Goal: Task Accomplishment & Management: Complete application form

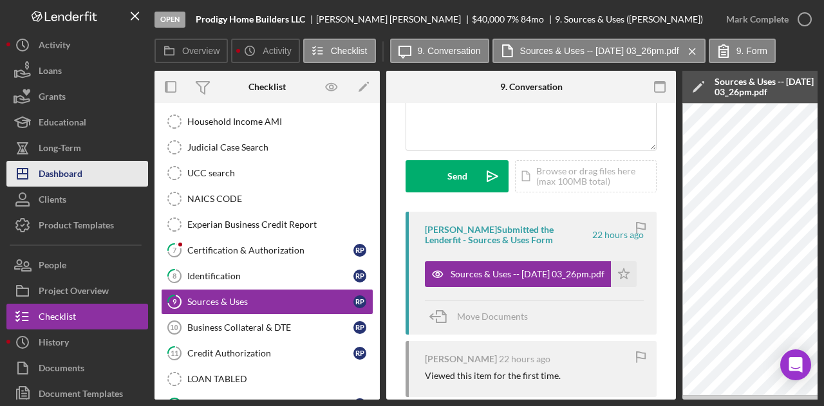
click at [66, 171] on div "Dashboard" at bounding box center [61, 175] width 44 height 29
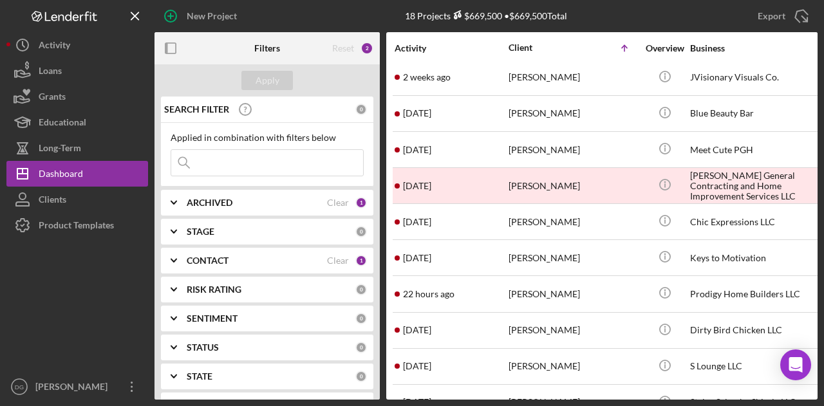
scroll to position [153, 0]
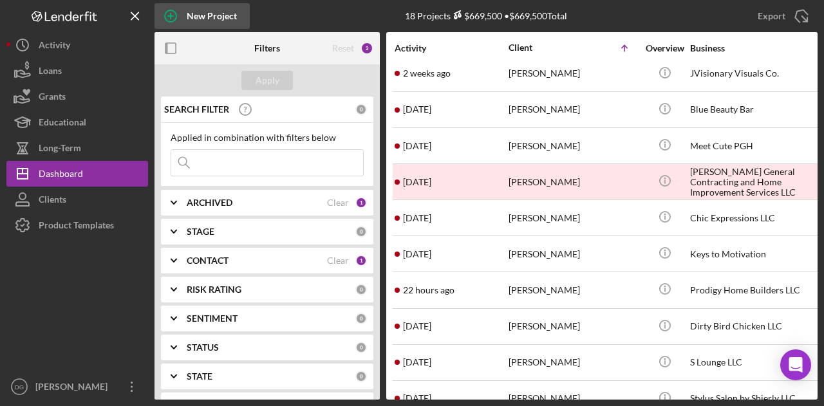
click at [199, 17] on div "New Project" at bounding box center [212, 16] width 50 height 26
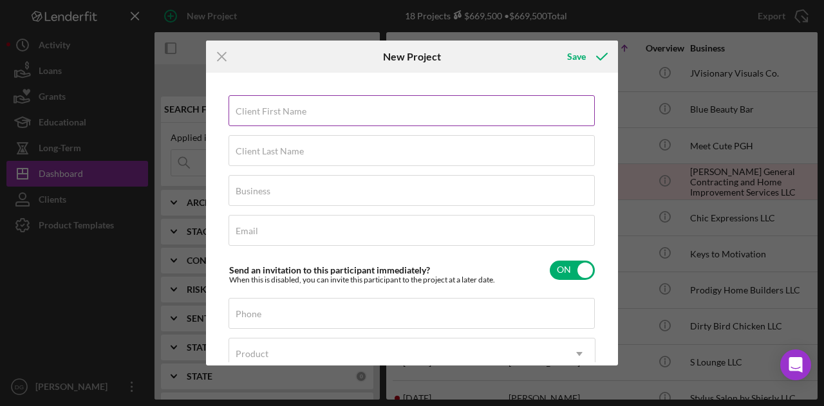
click at [289, 114] on label "Client First Name" at bounding box center [271, 111] width 71 height 10
click at [289, 114] on input "Client First Name" at bounding box center [412, 110] width 366 height 31
type input "Aerin"
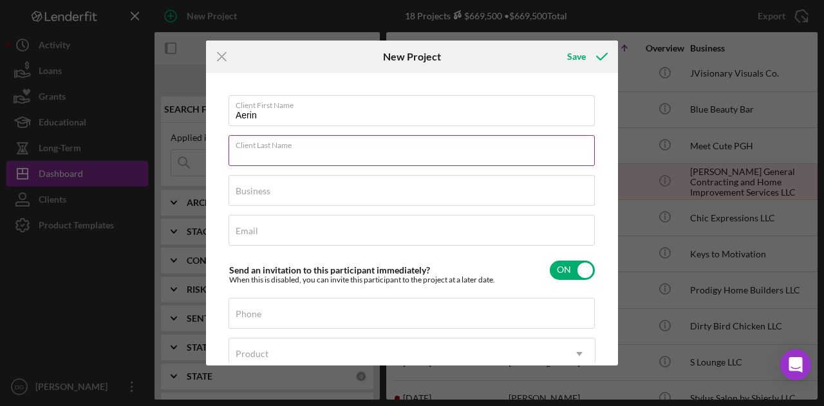
click at [273, 163] on input "Client Last Name" at bounding box center [412, 150] width 366 height 31
type input "[PERSON_NAME]"
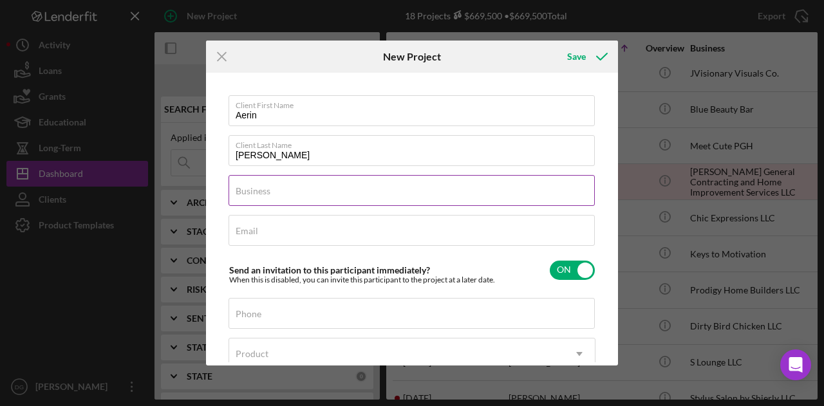
click at [267, 196] on label "Business" at bounding box center [253, 191] width 35 height 10
click at [267, 196] on input "Business" at bounding box center [412, 190] width 366 height 31
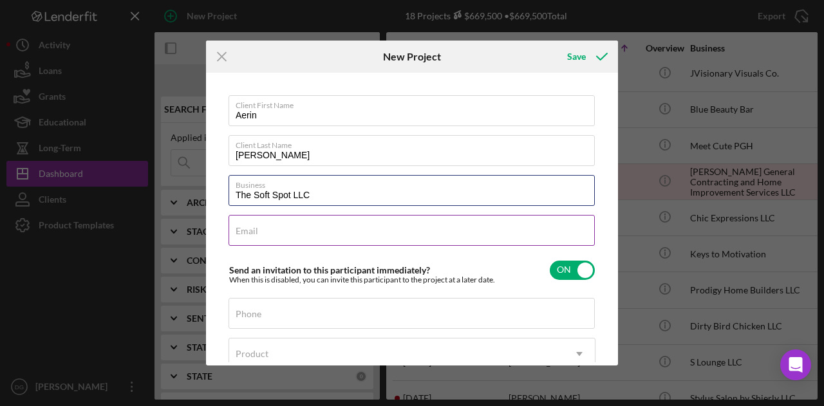
type input "The Soft Spot LLC"
click at [298, 232] on div "Email Required" at bounding box center [412, 231] width 367 height 32
click at [264, 238] on input "Email" at bounding box center [412, 230] width 366 height 31
paste input "[EMAIL_ADDRESS][DOMAIN_NAME]"
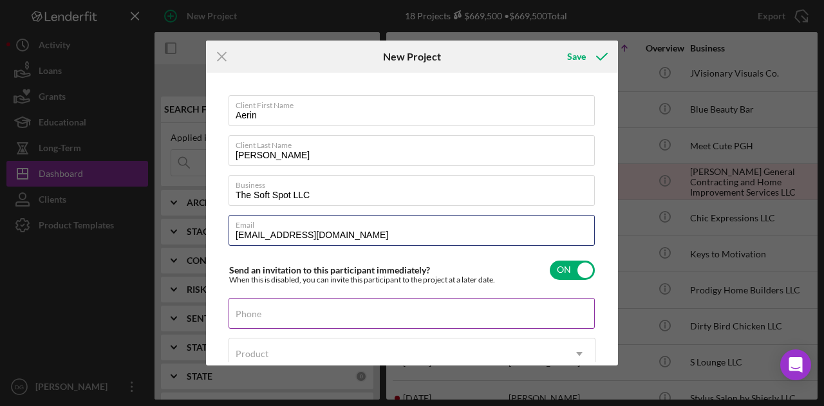
type input "[EMAIL_ADDRESS][DOMAIN_NAME]"
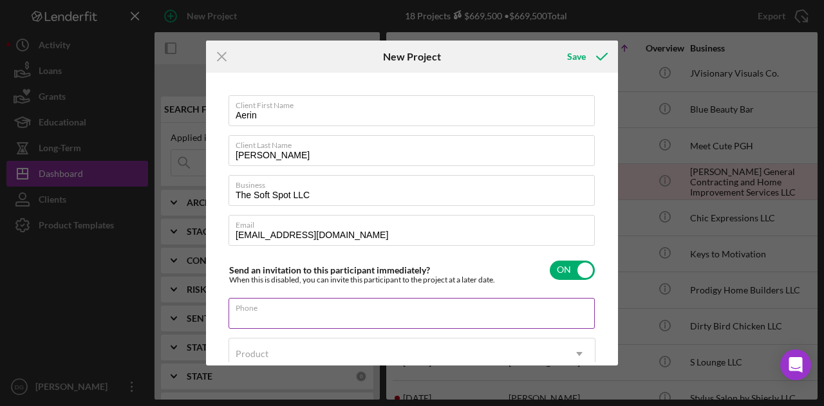
click at [294, 321] on input "Phone" at bounding box center [412, 313] width 366 height 31
type input "[PHONE_NUMBER]"
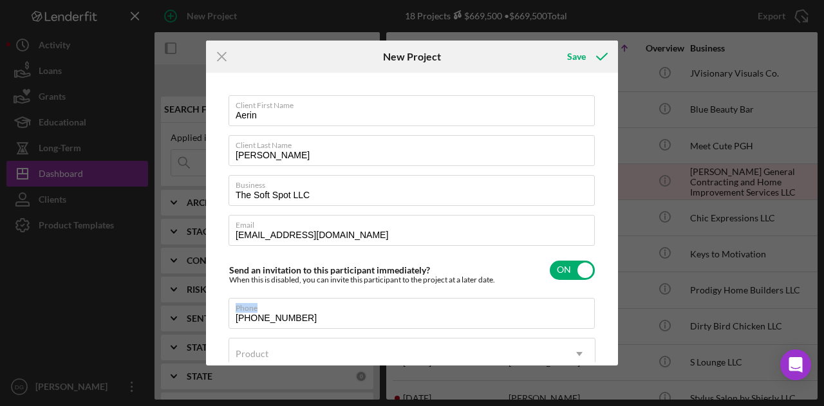
drag, startPoint x: 616, startPoint y: 268, endPoint x: 620, endPoint y: 314, distance: 45.9
click at [620, 314] on div "Icon/Menu Close New Project Save Client First Name Aerin Client Last Name [PERS…" at bounding box center [412, 203] width 824 height 406
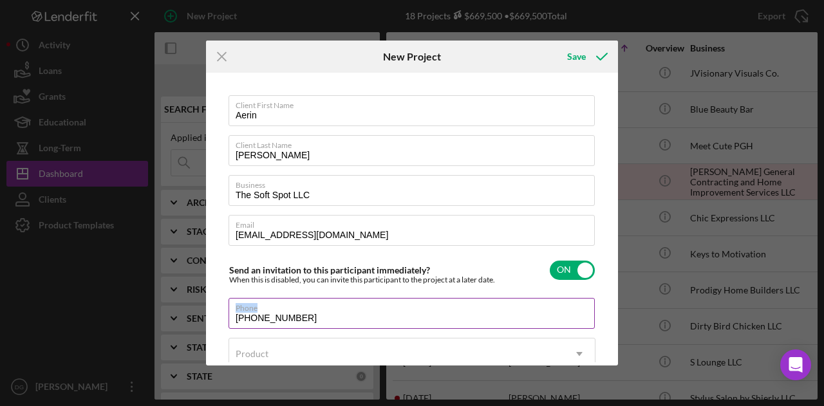
click at [513, 320] on input "[PHONE_NUMBER]" at bounding box center [412, 313] width 366 height 31
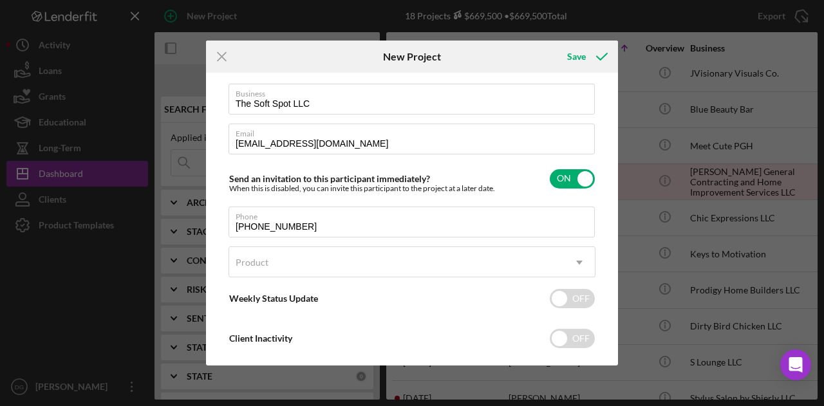
scroll to position [91, 0]
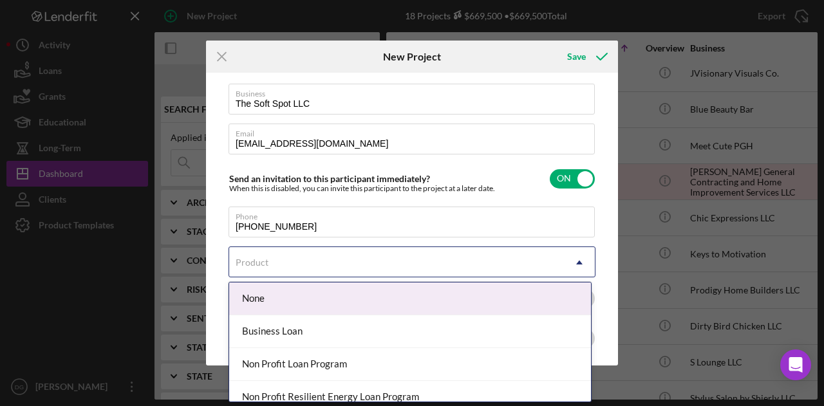
click at [492, 258] on div "Product" at bounding box center [396, 263] width 335 height 30
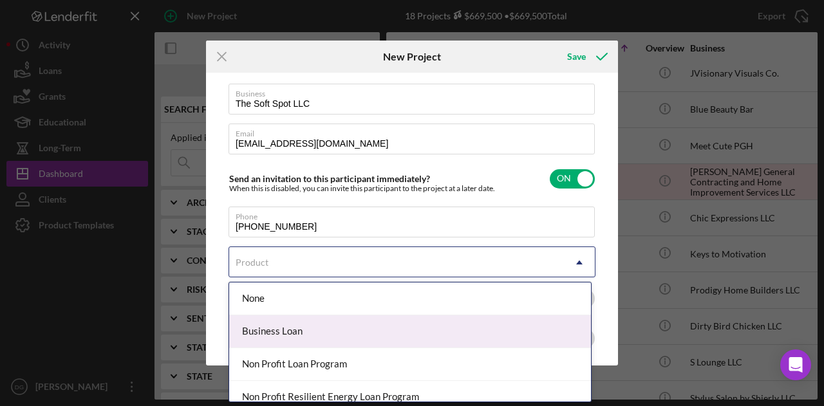
click at [294, 336] on div "Business Loan" at bounding box center [410, 332] width 362 height 33
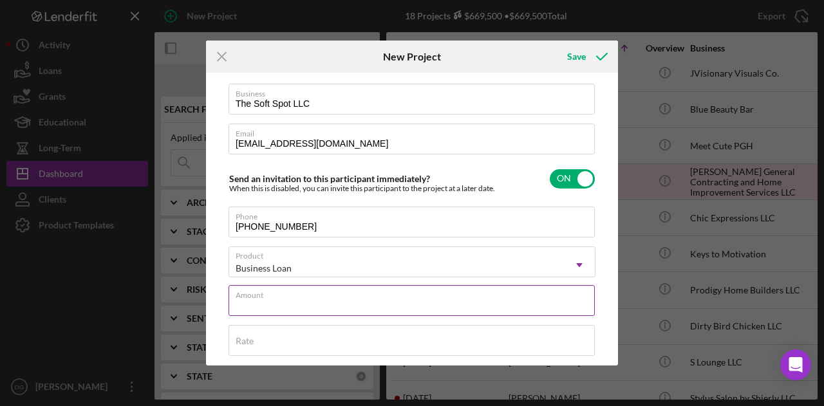
click at [298, 306] on input "Amount" at bounding box center [412, 300] width 366 height 31
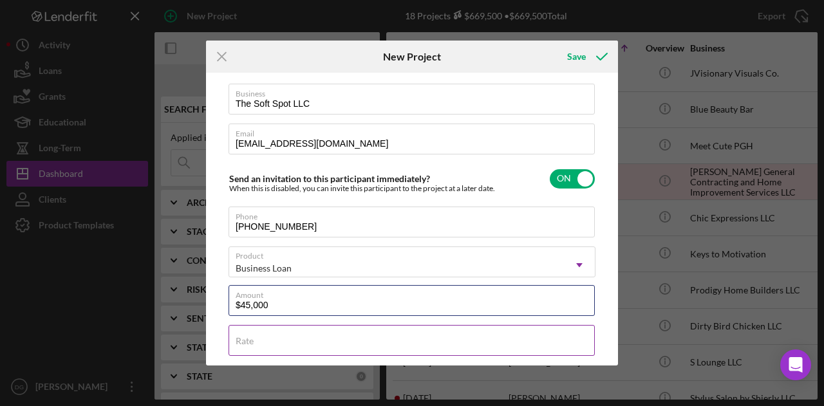
type input "$45,000"
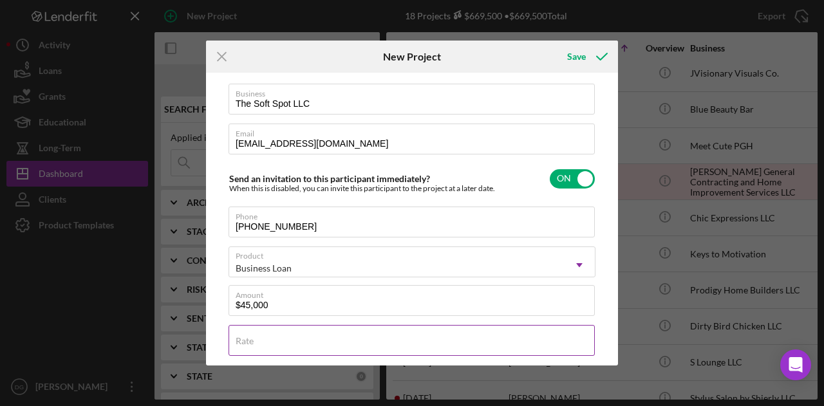
click at [270, 345] on input "Rate" at bounding box center [412, 340] width 366 height 31
type input "6%"
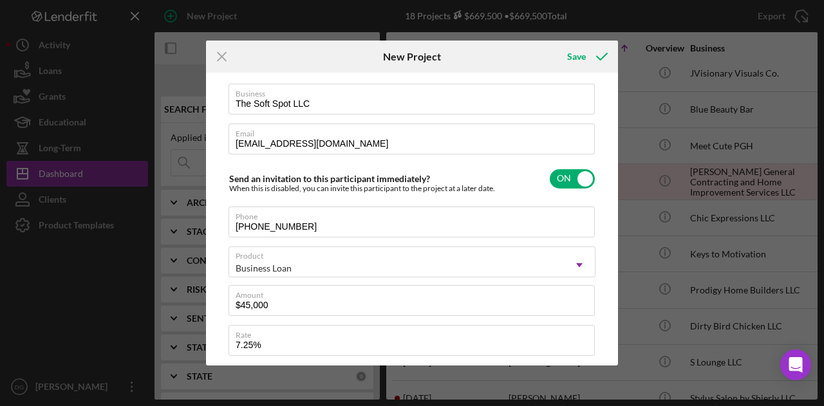
type input "7.250%"
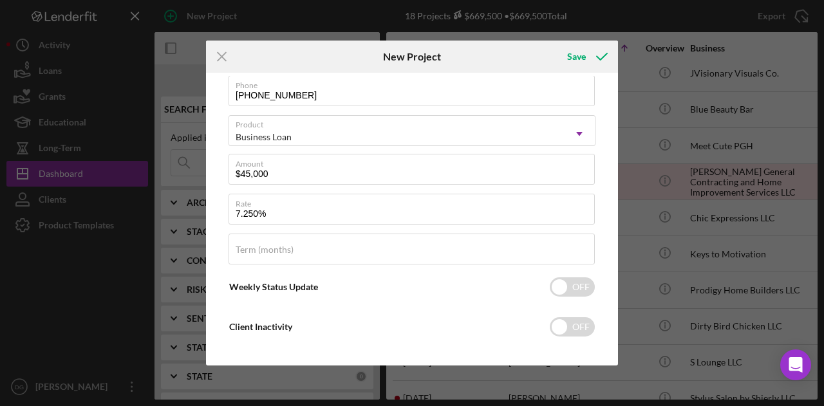
scroll to position [227, 0]
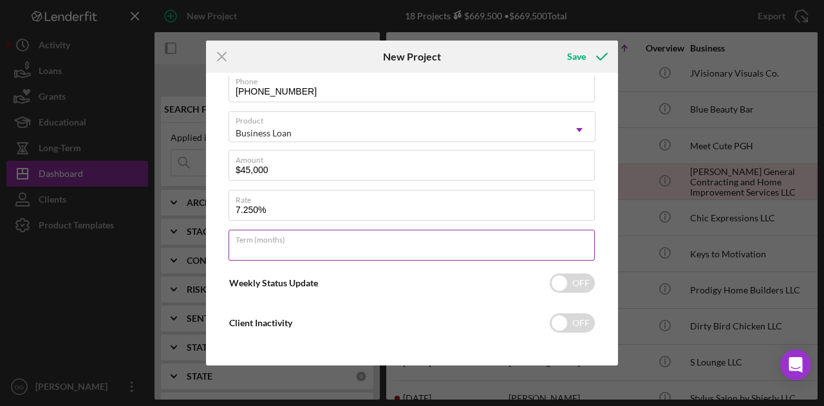
click at [422, 247] on input "Term (months)" at bounding box center [412, 245] width 366 height 31
type input "84"
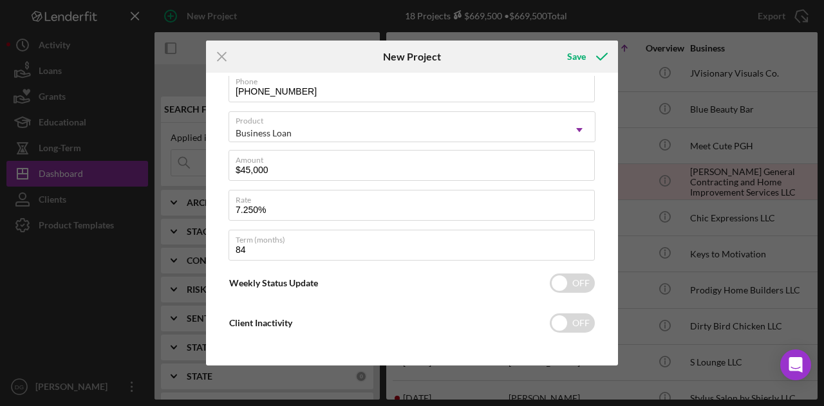
click at [568, 269] on div "Client First Name Aerin Client Last Name [PERSON_NAME] Business The Soft Spot L…" at bounding box center [412, 109] width 367 height 481
click at [565, 286] on input "checkbox" at bounding box center [572, 283] width 45 height 19
checkbox input "true"
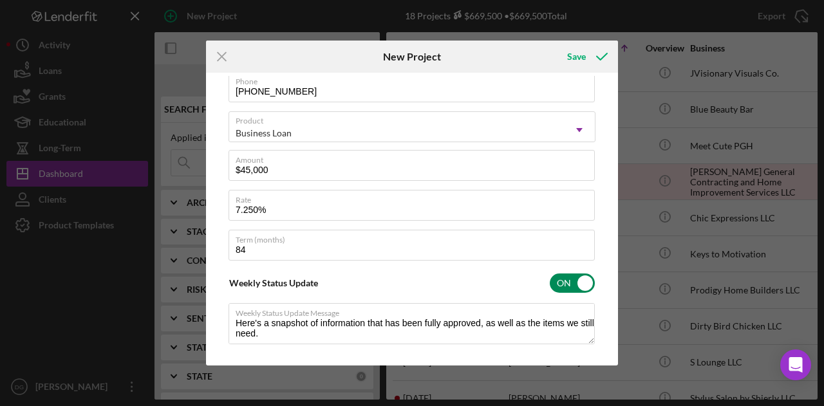
type textarea "Here's a snapshot of information that has been fully approved, as well as the i…"
click at [610, 301] on div "Client First Name Aerin Client Last Name [PERSON_NAME] Business The Soft Spot L…" at bounding box center [412, 219] width 406 height 287
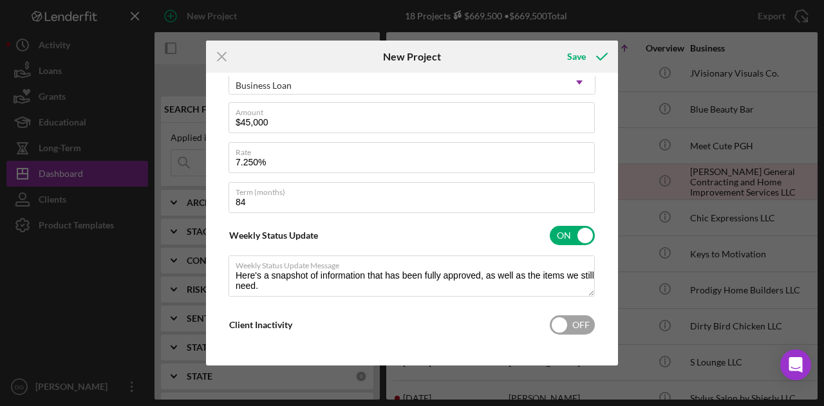
click at [564, 326] on input "checkbox" at bounding box center [572, 325] width 45 height 19
checkbox input "true"
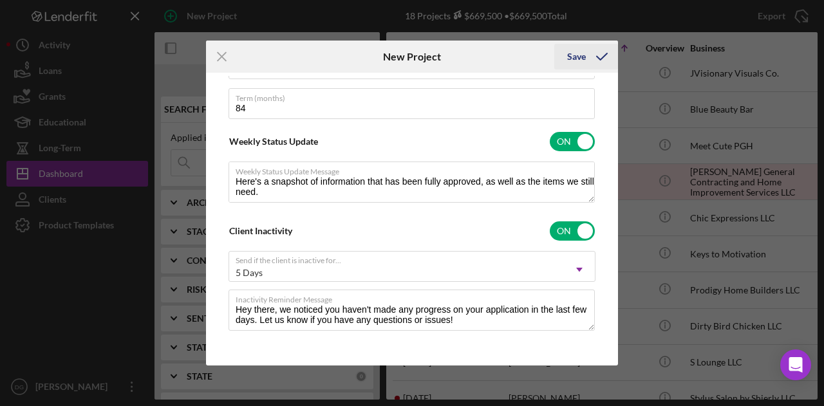
click at [579, 57] on div "Save" at bounding box center [576, 57] width 19 height 26
type textarea "Here's a snapshot of information that has been fully approved, as well as the i…"
checkbox input "false"
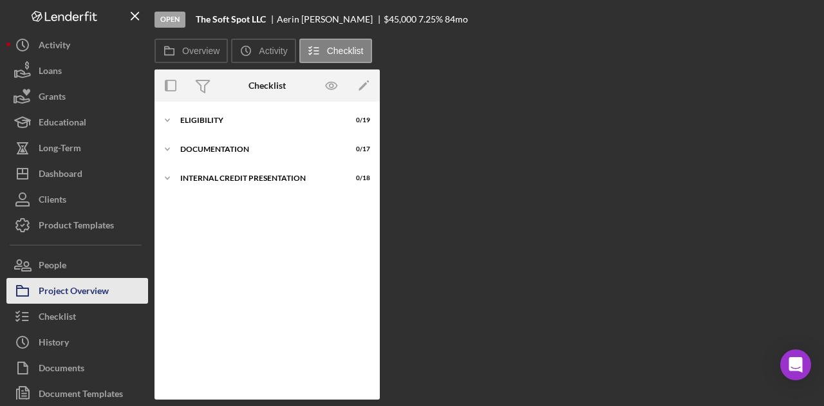
click at [93, 288] on div "Project Overview" at bounding box center [74, 292] width 70 height 29
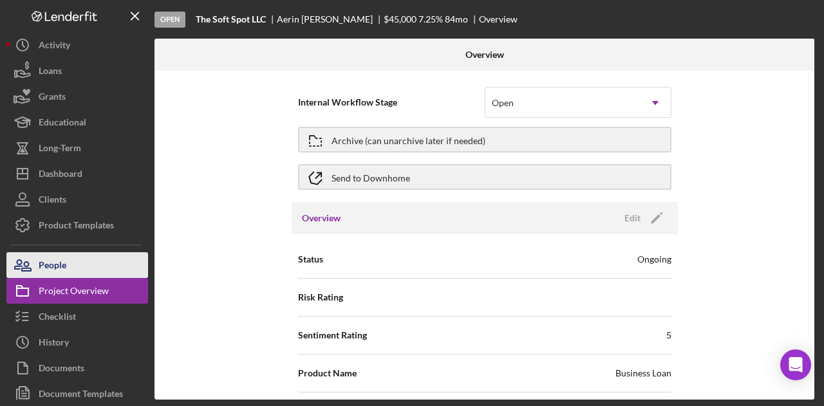
click at [72, 260] on button "People" at bounding box center [77, 265] width 142 height 26
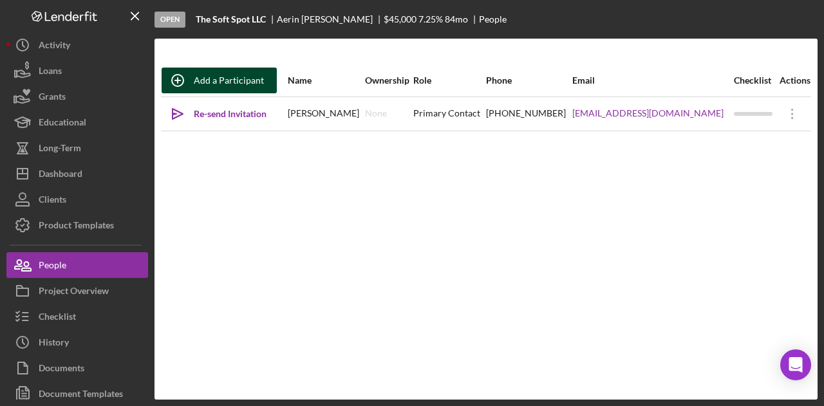
click at [220, 80] on div "Add a Participant" at bounding box center [229, 81] width 70 height 26
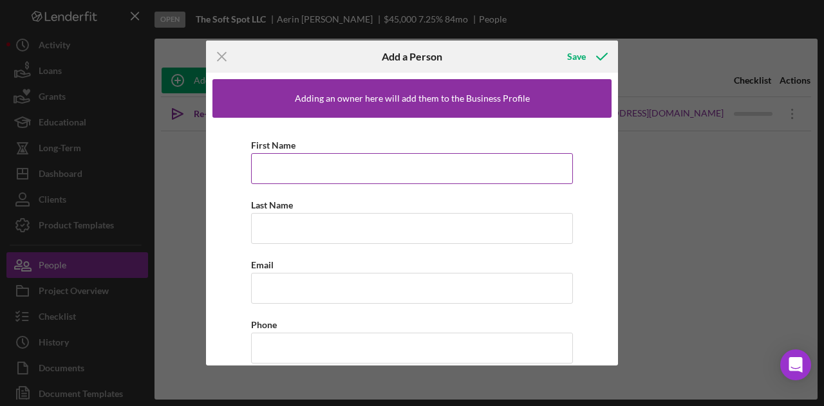
click at [299, 177] on input "First Name" at bounding box center [412, 168] width 322 height 31
type input "[PERSON_NAME]"
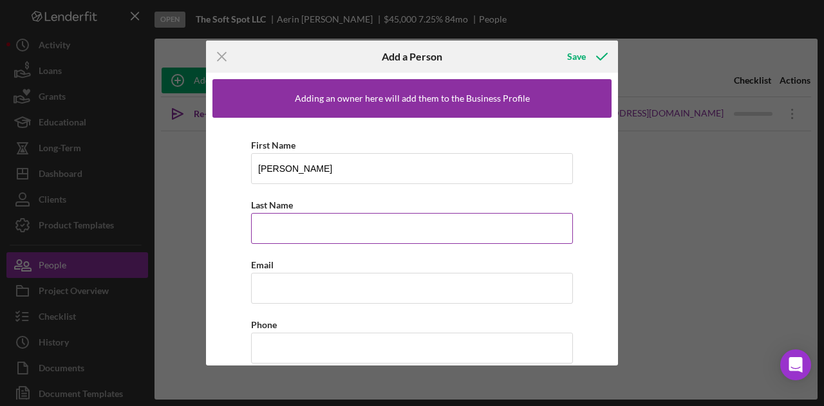
click at [313, 227] on input "Last Name" at bounding box center [412, 228] width 322 height 31
type input "[PERSON_NAME]"
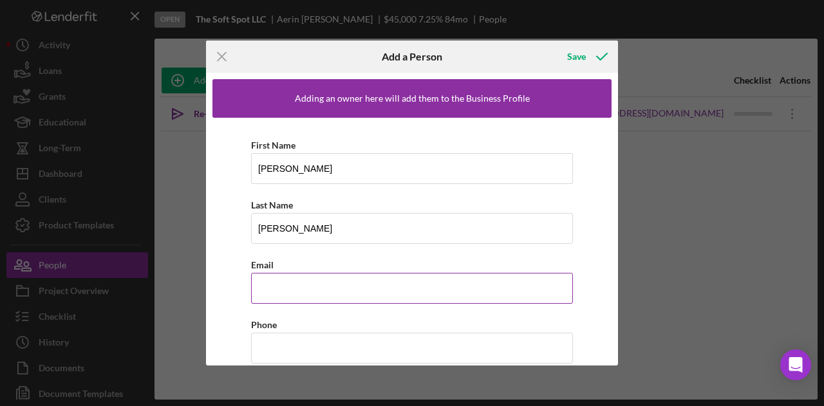
click at [280, 298] on input "Email" at bounding box center [412, 288] width 322 height 31
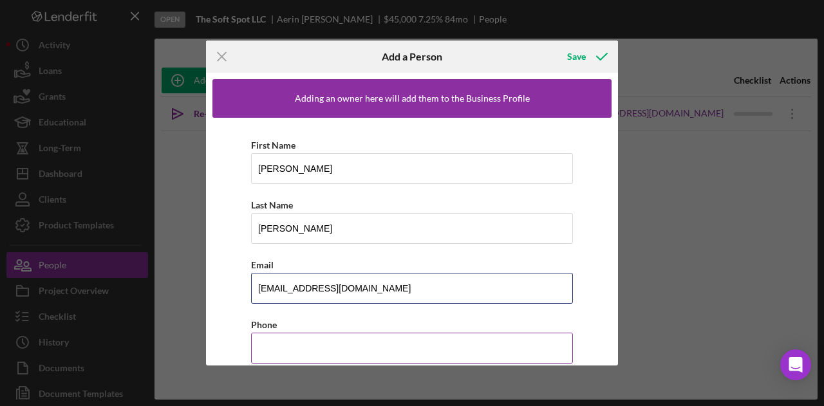
type input "[EMAIL_ADDRESS][DOMAIN_NAME]"
click at [286, 345] on input "Phone" at bounding box center [412, 348] width 322 height 31
type input "[PHONE_NUMBER]"
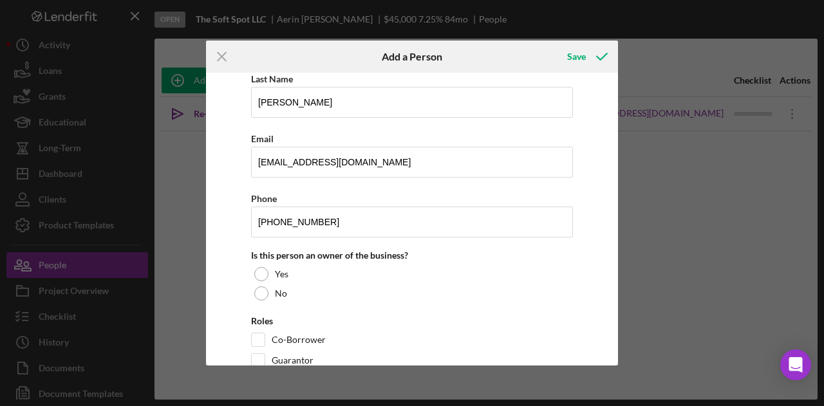
scroll to position [131, 0]
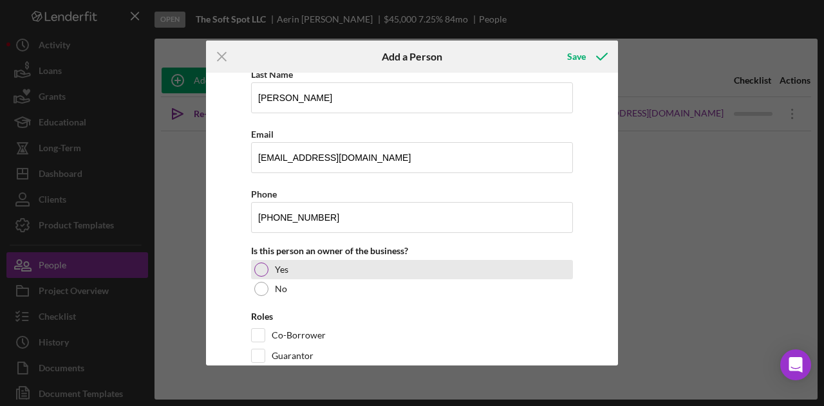
click at [267, 265] on div at bounding box center [261, 270] width 14 height 14
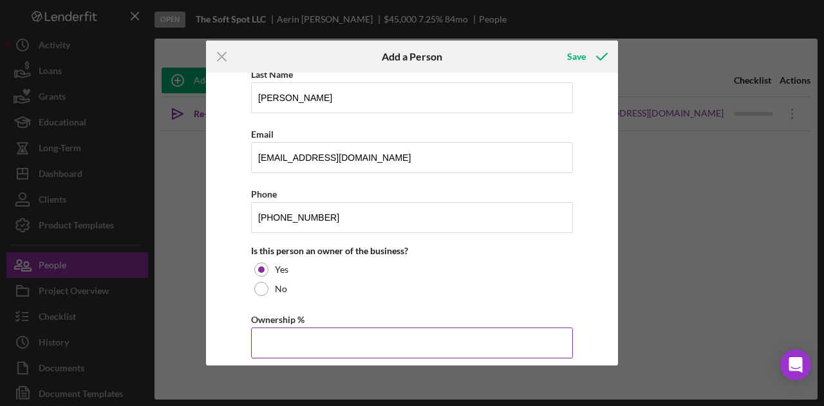
click at [337, 342] on input "Ownership %" at bounding box center [412, 343] width 322 height 31
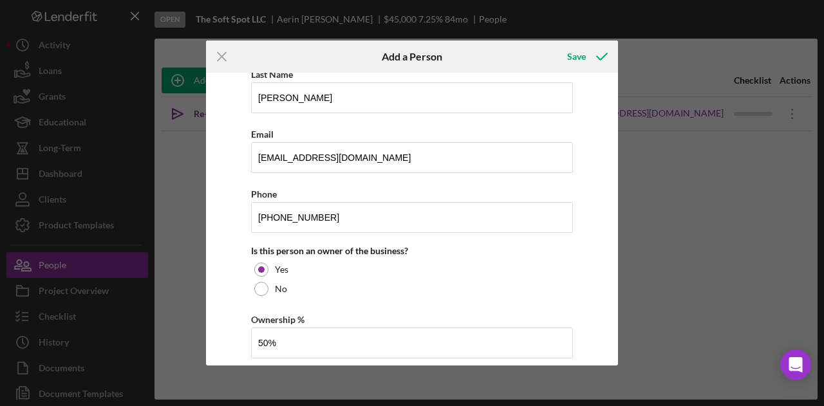
type input "50.00%"
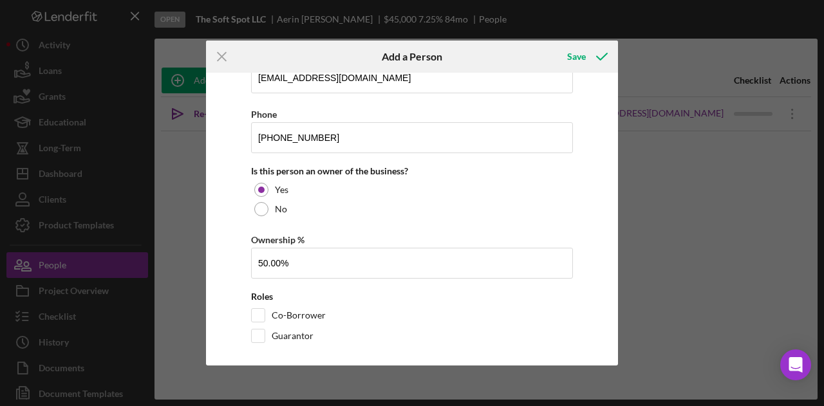
scroll to position [216, 0]
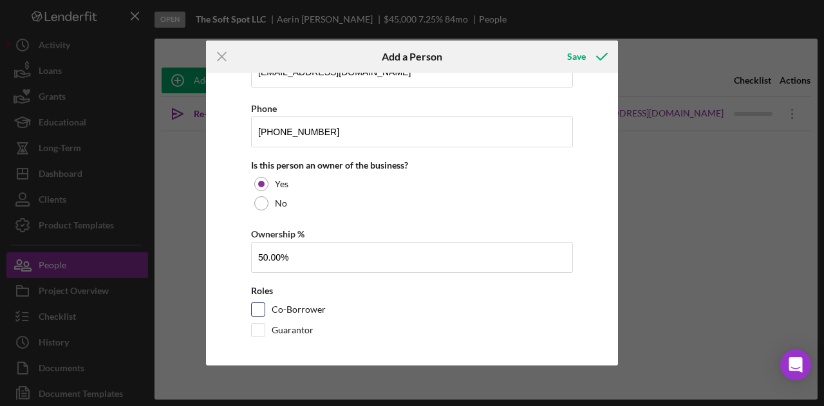
click at [306, 305] on label "Co-Borrower" at bounding box center [299, 309] width 54 height 13
click at [265, 305] on input "Co-Borrower" at bounding box center [258, 309] width 13 height 13
checkbox input "true"
click at [578, 53] on div "Save" at bounding box center [576, 57] width 19 height 26
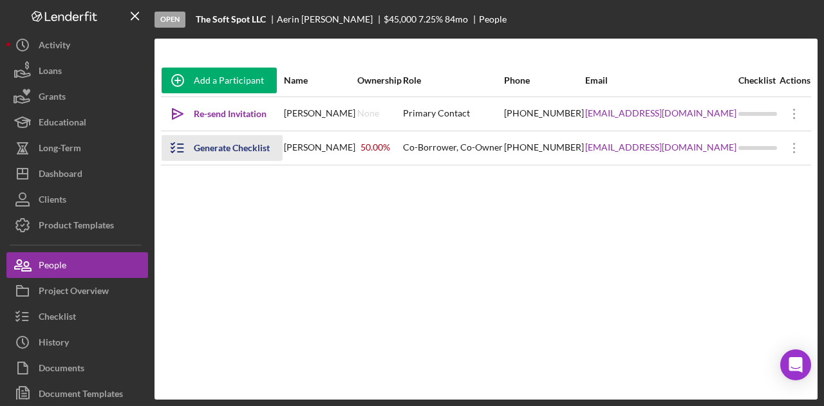
click at [223, 146] on div "Generate Checklist" at bounding box center [232, 148] width 76 height 26
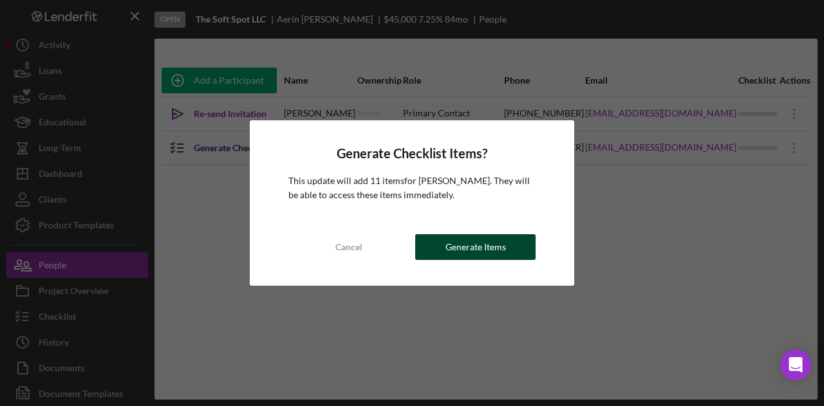
click at [490, 251] on div "Generate Items" at bounding box center [476, 247] width 61 height 26
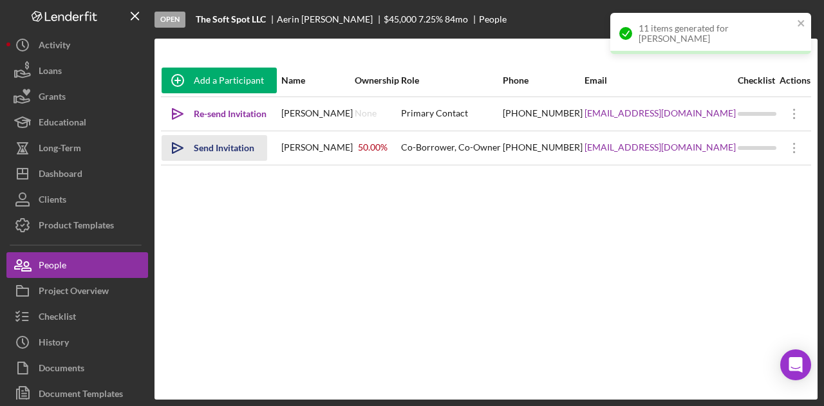
click at [213, 146] on div "Send Invitation" at bounding box center [224, 148] width 61 height 26
